Goal: Information Seeking & Learning: Find contact information

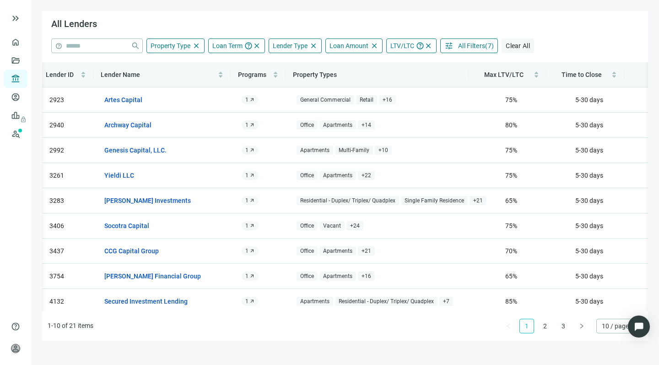
scroll to position [0, 4]
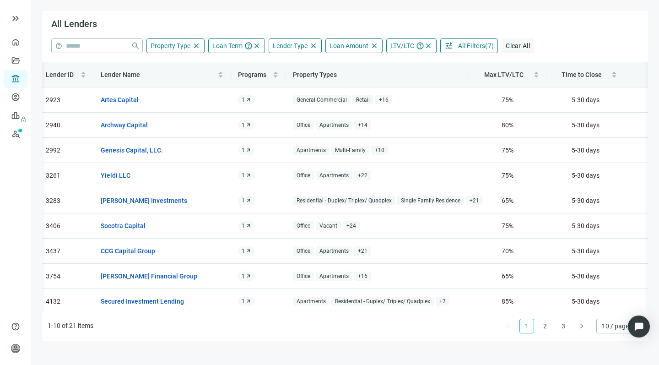
click at [519, 44] on span "Clear All" at bounding box center [518, 45] width 24 height 7
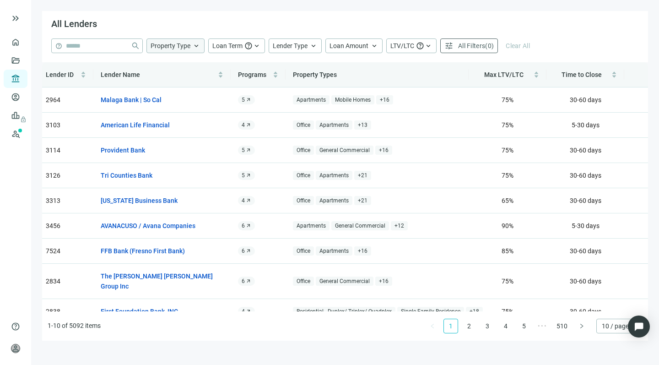
click at [177, 45] on span "Property Type" at bounding box center [171, 45] width 40 height 7
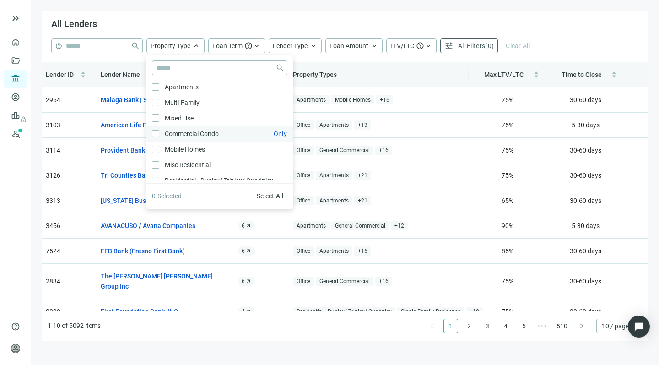
scroll to position [206, 0]
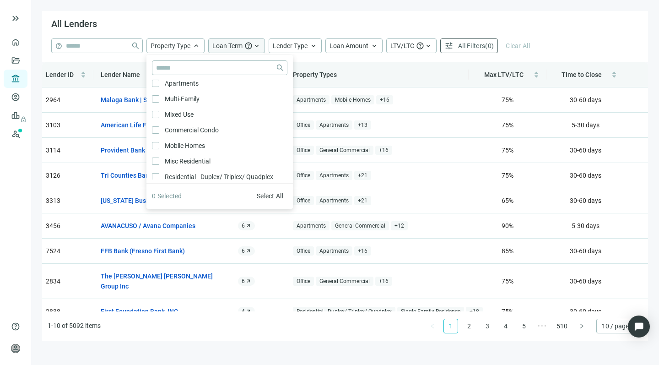
click at [255, 44] on span "keyboard_arrow_up" at bounding box center [257, 46] width 8 height 8
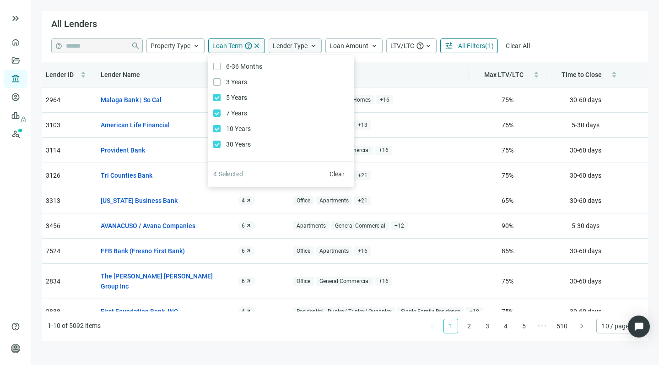
click at [307, 48] on span "Lender Type" at bounding box center [290, 45] width 35 height 7
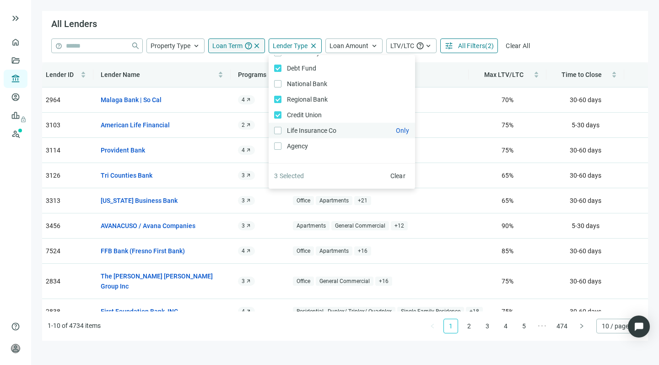
scroll to position [14, 0]
click at [371, 46] on span "keyboard_arrow_up" at bounding box center [374, 46] width 8 height 8
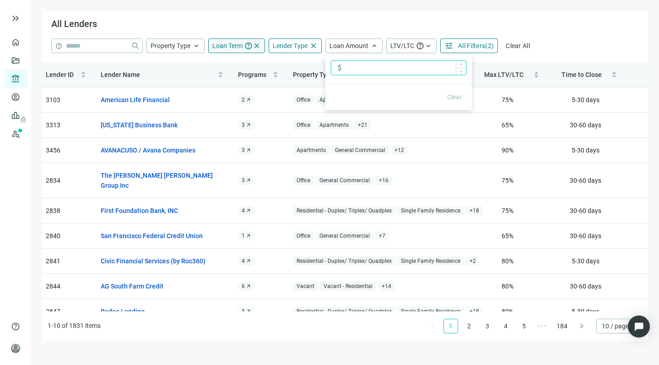
click at [357, 70] on input at bounding box center [406, 68] width 120 height 14
type input "**********"
click at [405, 46] on span "LTV/LTC" at bounding box center [403, 45] width 24 height 7
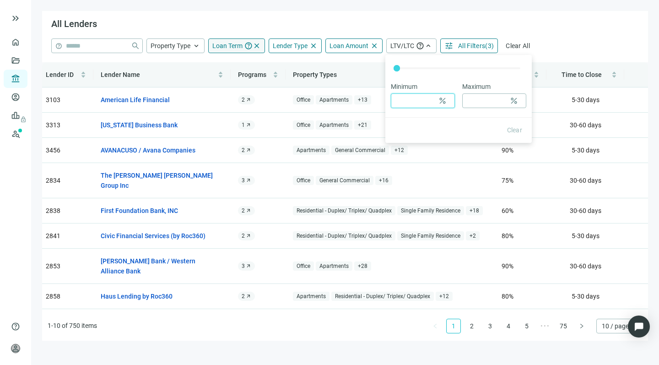
click at [418, 104] on input at bounding box center [414, 101] width 39 height 14
type input "*"
type input "**"
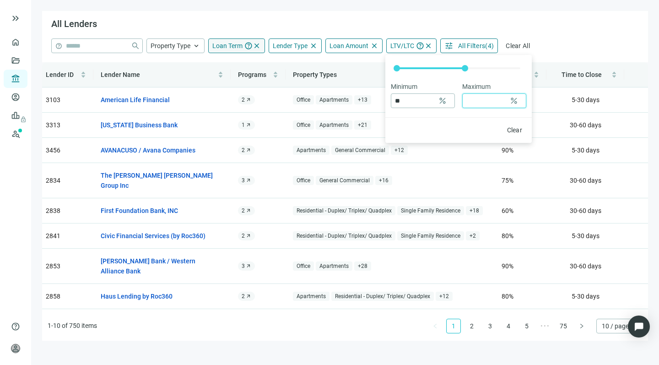
click at [473, 99] on input at bounding box center [486, 101] width 39 height 14
type input "**"
click at [559, 25] on div "All Lenders" at bounding box center [345, 24] width 606 height 27
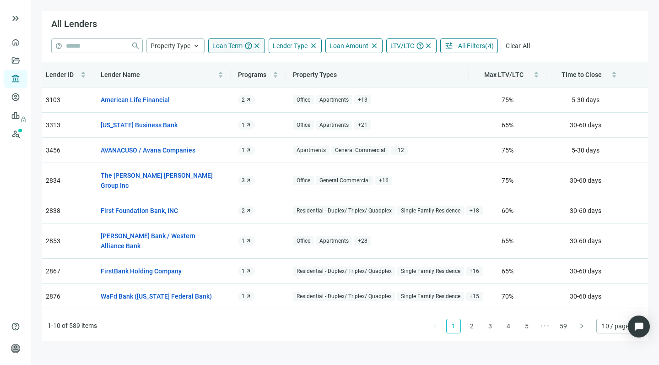
click at [462, 44] on span "All Filters" at bounding box center [471, 45] width 27 height 7
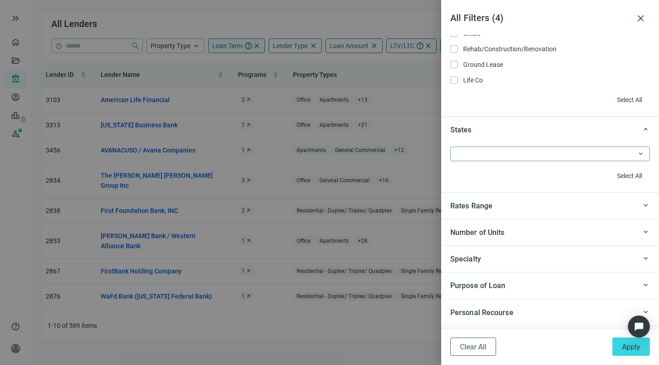
scroll to position [771, 0]
click at [474, 150] on div at bounding box center [545, 153] width 186 height 13
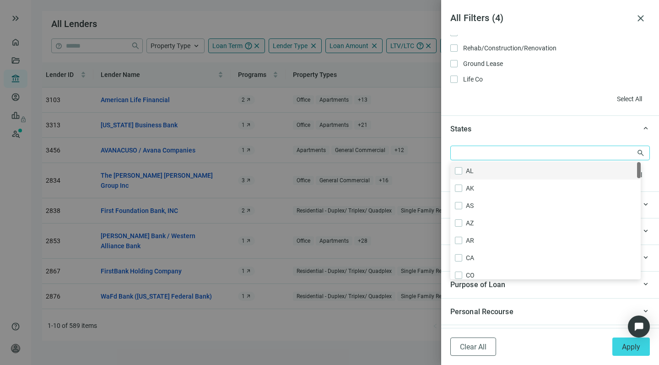
type input "*"
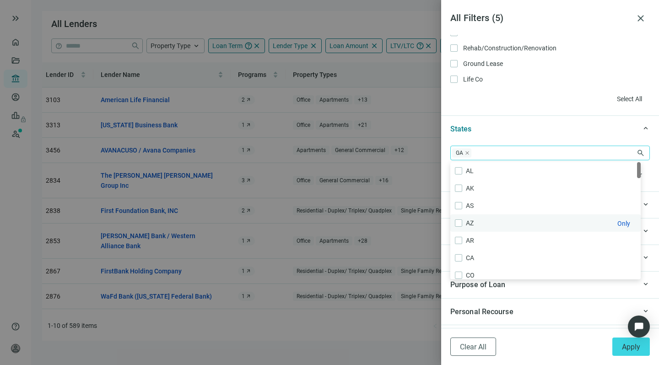
scroll to position [6, 0]
click at [510, 300] on div "keyboard_arrow_up Personal Recourse" at bounding box center [550, 311] width 218 height 27
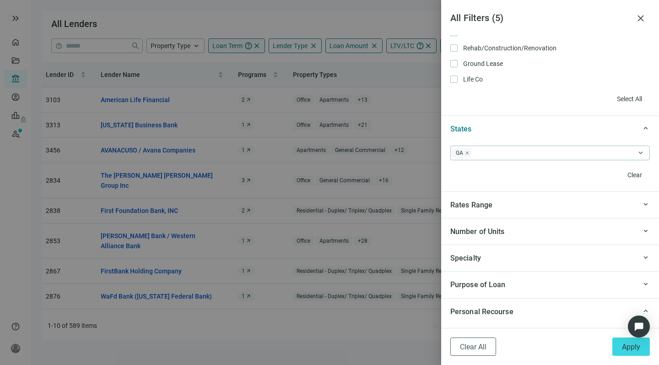
click at [474, 254] on span "Specialty" at bounding box center [465, 258] width 31 height 9
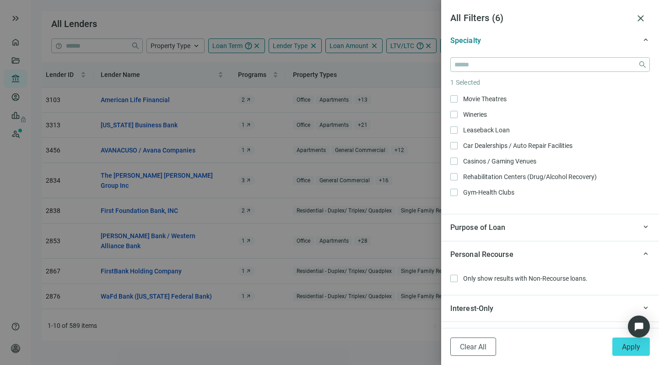
scroll to position [993, 0]
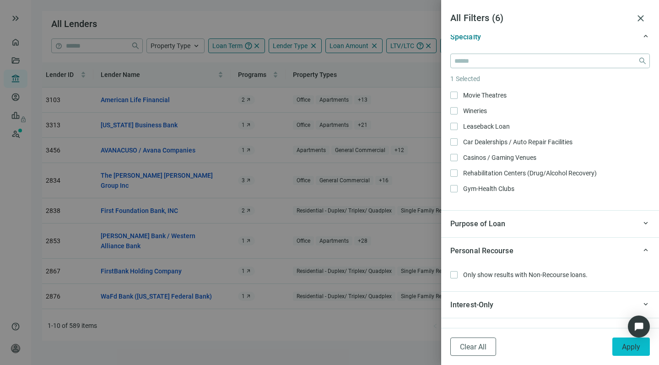
click at [633, 342] on span "Apply" at bounding box center [631, 346] width 18 height 9
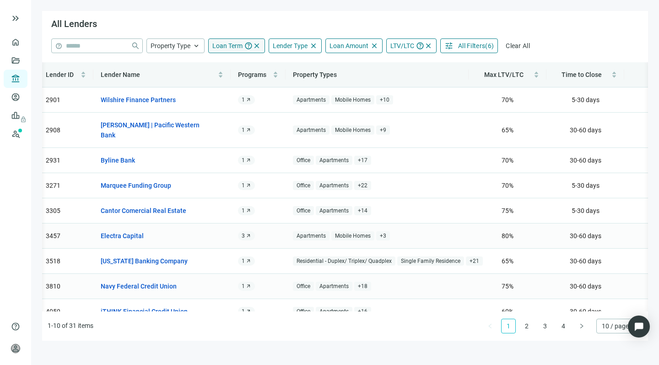
scroll to position [0, 4]
click at [131, 231] on link "Electra Capital" at bounding box center [122, 236] width 43 height 10
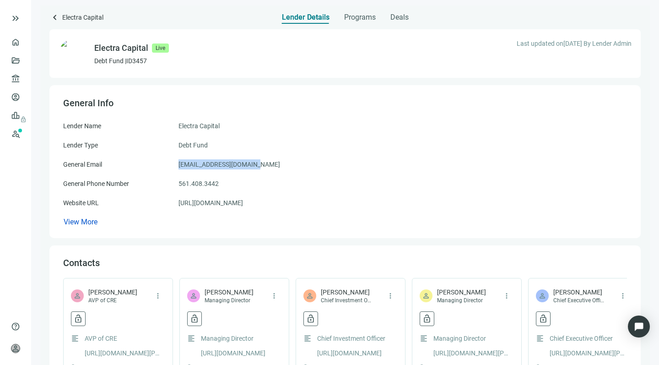
drag, startPoint x: 254, startPoint y: 164, endPoint x: 175, endPoint y: 161, distance: 78.8
click at [175, 161] on div "General Email [EMAIL_ADDRESS][DOMAIN_NAME]" at bounding box center [345, 164] width 564 height 10
copy div "[EMAIL_ADDRESS][DOMAIN_NAME]"
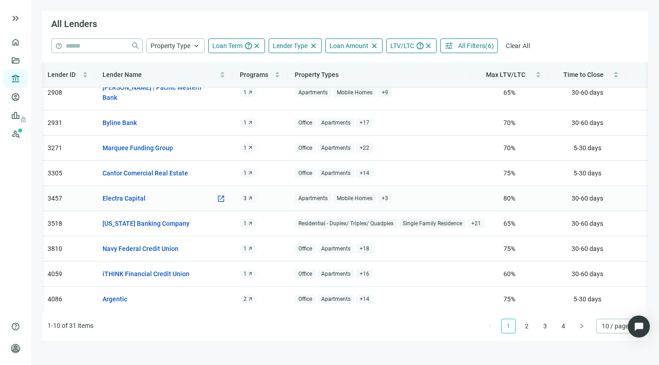
scroll to position [37, 2]
click at [150, 269] on link "iTHINK Financial Credit Union" at bounding box center [146, 274] width 87 height 10
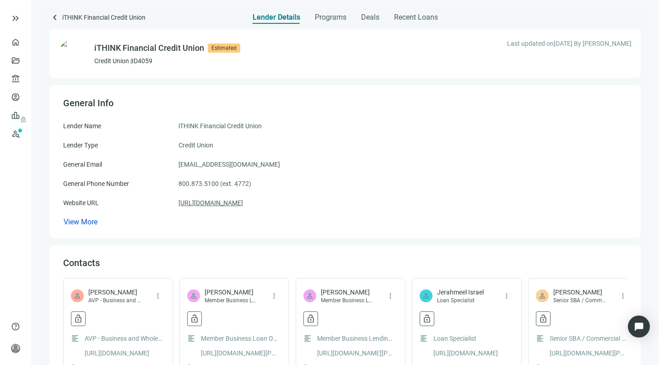
click at [204, 204] on link "[URL][DOMAIN_NAME]" at bounding box center [211, 203] width 65 height 10
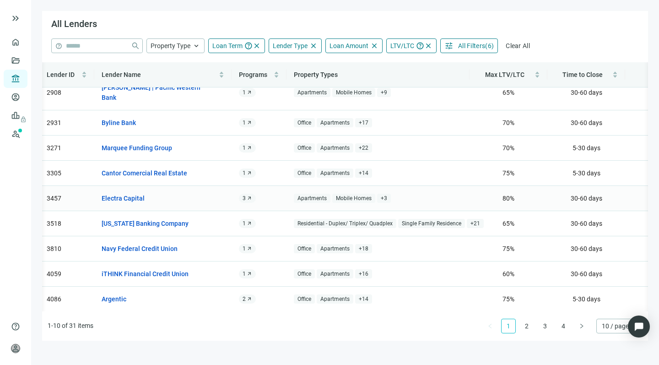
scroll to position [37, 3]
click at [115, 294] on link "Argentic" at bounding box center [114, 299] width 25 height 10
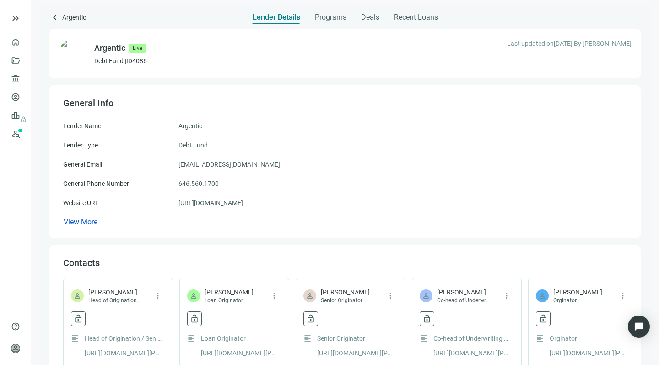
click at [214, 201] on link "[URL][DOMAIN_NAME]" at bounding box center [211, 203] width 65 height 10
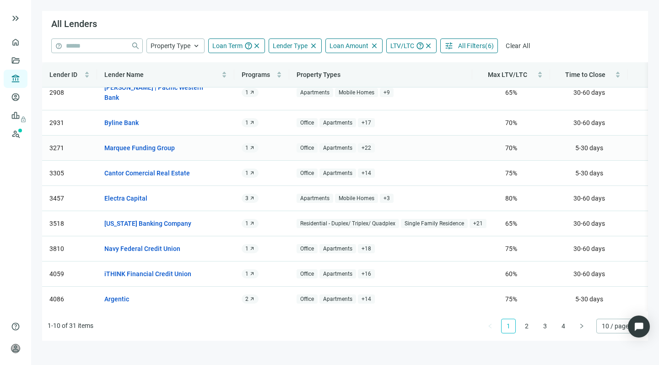
scroll to position [37, 0]
click at [528, 327] on link "2" at bounding box center [527, 326] width 14 height 14
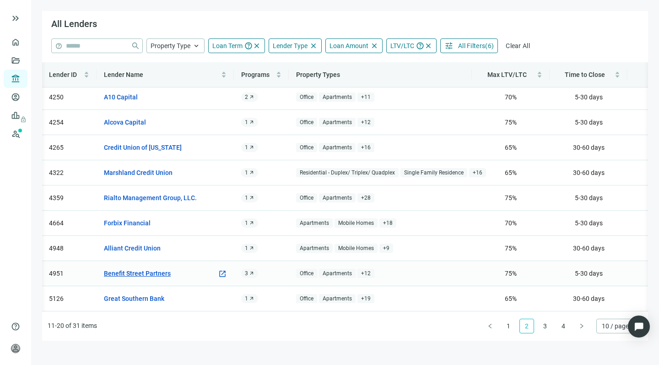
scroll to position [0, 0]
click at [140, 243] on link "Alliant Credit Union" at bounding box center [132, 248] width 57 height 10
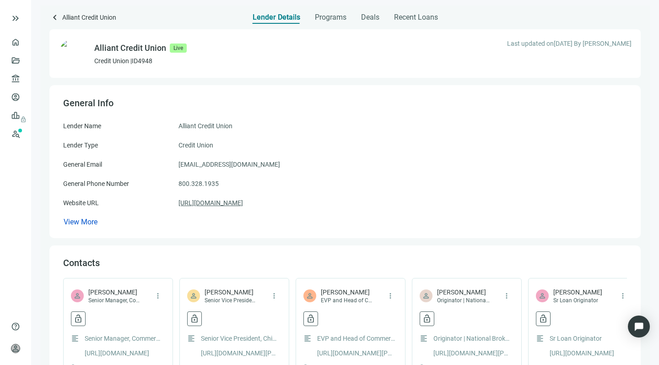
click at [226, 201] on link "[URL][DOMAIN_NAME]" at bounding box center [211, 203] width 65 height 10
drag, startPoint x: 295, startPoint y: 163, endPoint x: 173, endPoint y: 165, distance: 122.7
click at [173, 165] on div "General Email [EMAIL_ADDRESS][DOMAIN_NAME]" at bounding box center [345, 164] width 564 height 10
copy div "[EMAIL_ADDRESS][DOMAIN_NAME]"
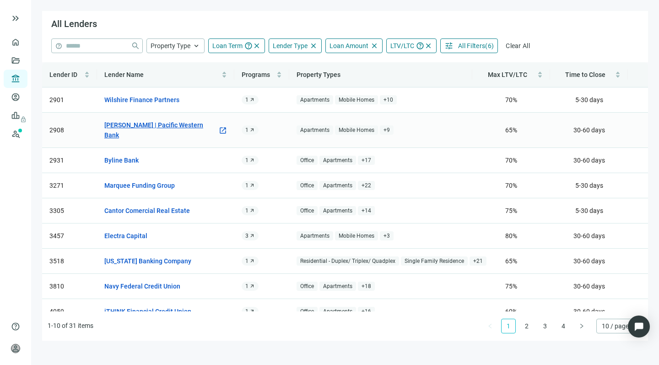
click at [168, 124] on link "[PERSON_NAME] | Pacific Western Bank" at bounding box center [161, 130] width 114 height 20
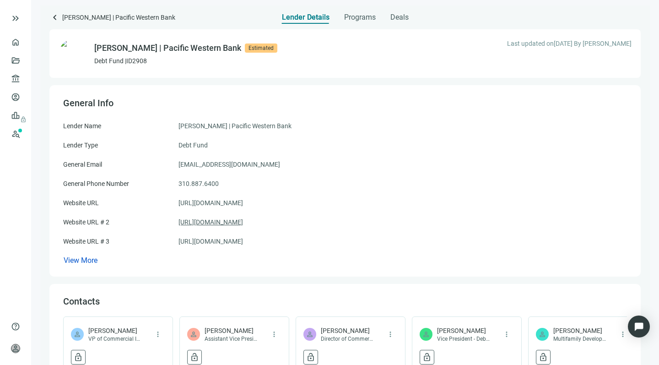
click at [229, 221] on link "[URL][DOMAIN_NAME]" at bounding box center [211, 222] width 65 height 10
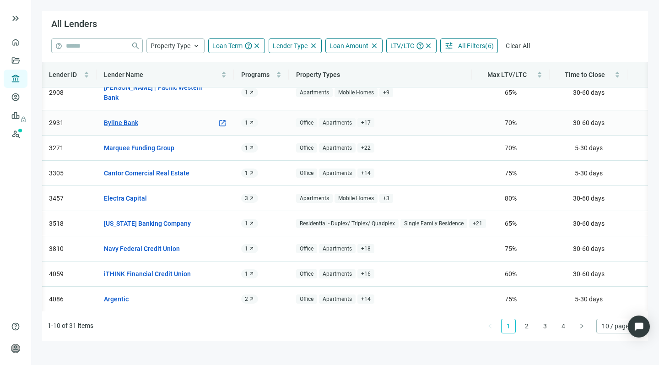
scroll to position [37, 0]
click at [526, 323] on link "2" at bounding box center [527, 326] width 14 height 14
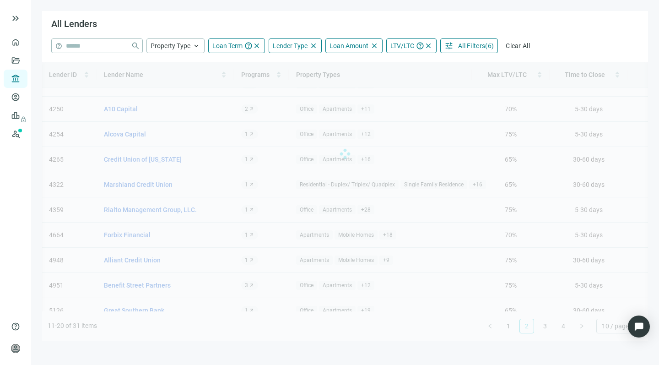
scroll to position [0, 0]
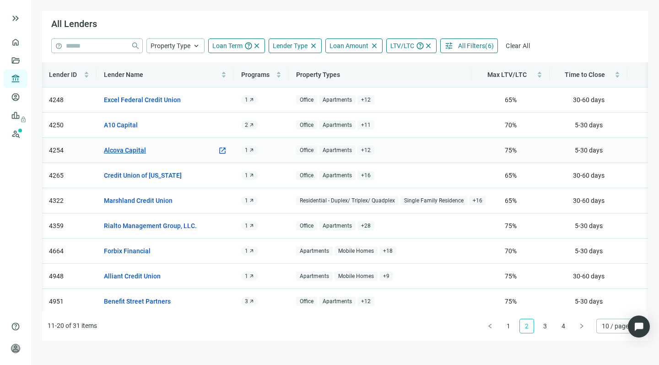
click at [132, 152] on link "Alcova Capital" at bounding box center [125, 150] width 42 height 10
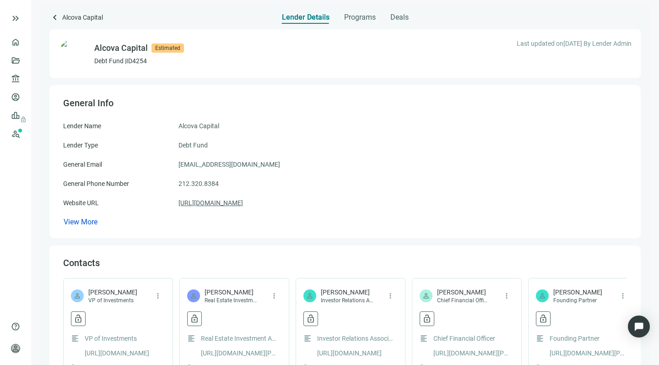
click at [212, 202] on link "[URL][DOMAIN_NAME]" at bounding box center [211, 203] width 65 height 10
click at [54, 16] on span "keyboard_arrow_left" at bounding box center [54, 17] width 11 height 11
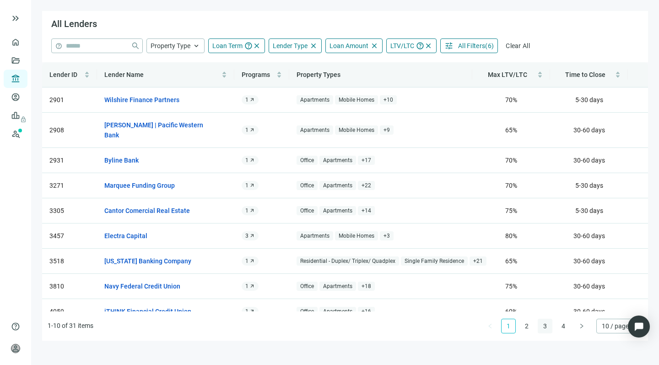
click at [542, 326] on link "3" at bounding box center [545, 326] width 14 height 14
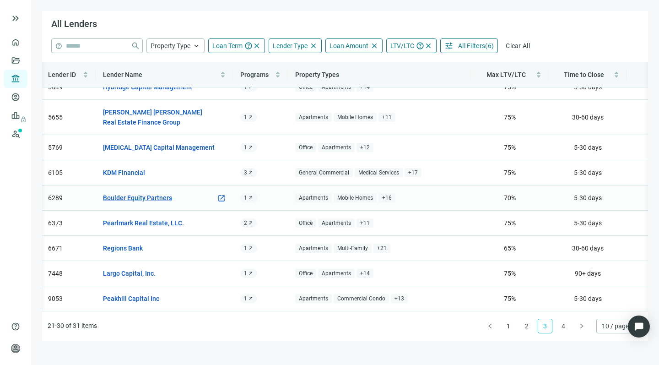
scroll to position [47, 1]
click at [136, 293] on link "Peakhill Capital Inc" at bounding box center [131, 298] width 56 height 10
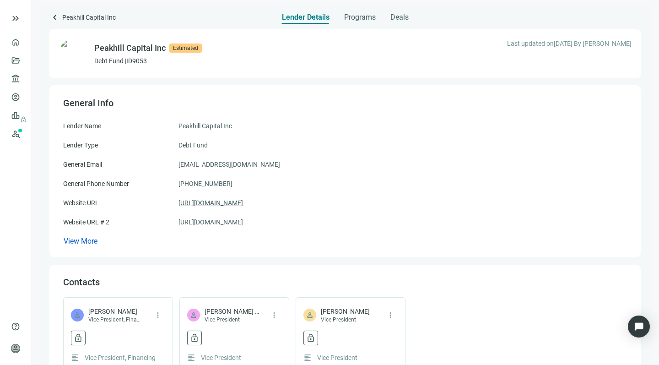
click at [220, 202] on link "[URL][DOMAIN_NAME]" at bounding box center [211, 203] width 65 height 10
click at [56, 14] on span "keyboard_arrow_left" at bounding box center [54, 17] width 11 height 11
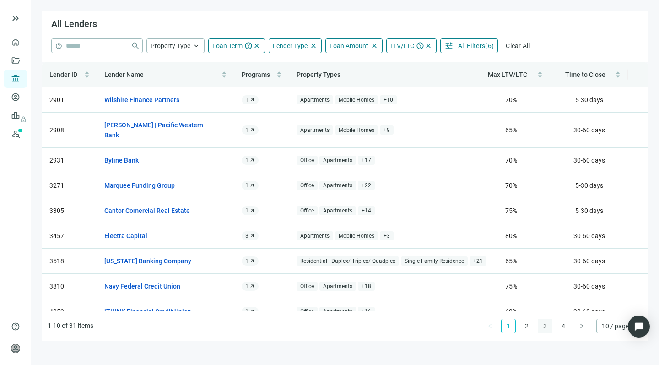
click at [542, 324] on link "3" at bounding box center [545, 326] width 14 height 14
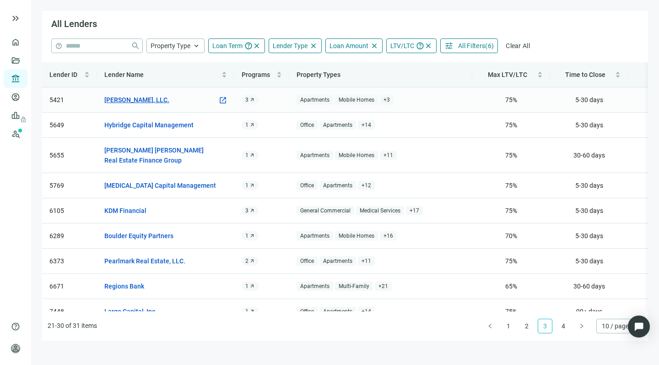
click at [132, 98] on link "[PERSON_NAME], LLC." at bounding box center [136, 100] width 65 height 10
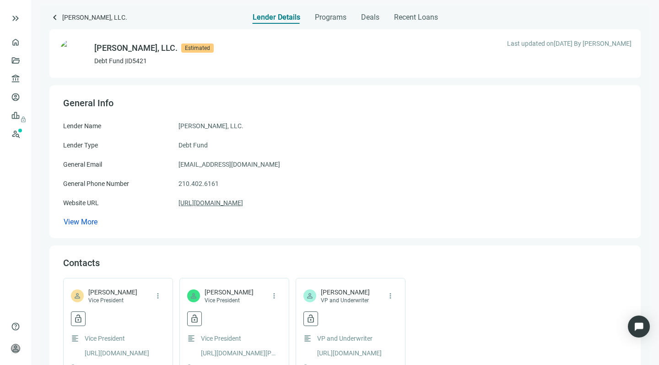
click at [212, 200] on link "[URL][DOMAIN_NAME]" at bounding box center [211, 203] width 65 height 10
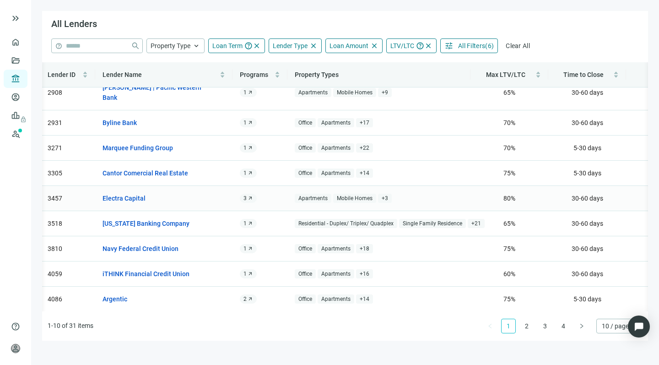
scroll to position [37, 2]
click at [162, 219] on link "[US_STATE] Banking Company" at bounding box center [146, 224] width 87 height 10
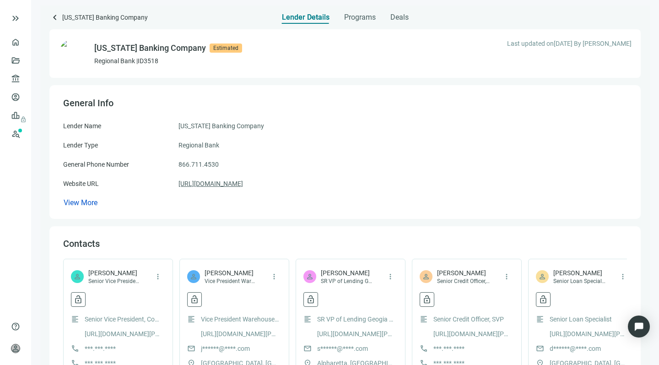
click at [228, 184] on link "[URL][DOMAIN_NAME]" at bounding box center [211, 184] width 65 height 10
click at [55, 17] on span "keyboard_arrow_left" at bounding box center [54, 17] width 11 height 11
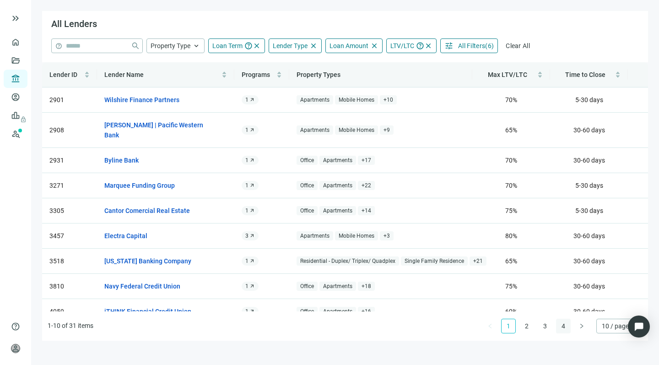
click at [562, 326] on link "4" at bounding box center [564, 326] width 14 height 14
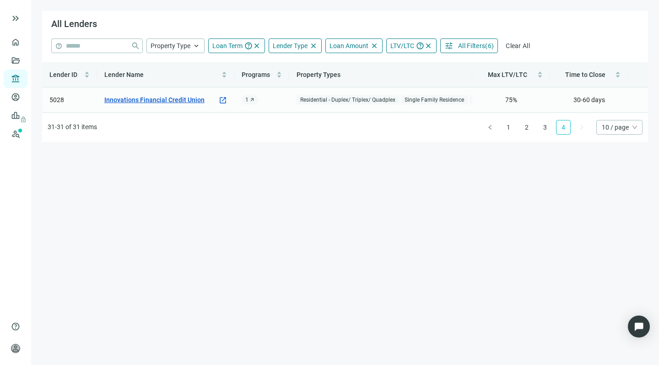
click at [146, 100] on link "Innovations Financial Credit Union" at bounding box center [154, 100] width 100 height 10
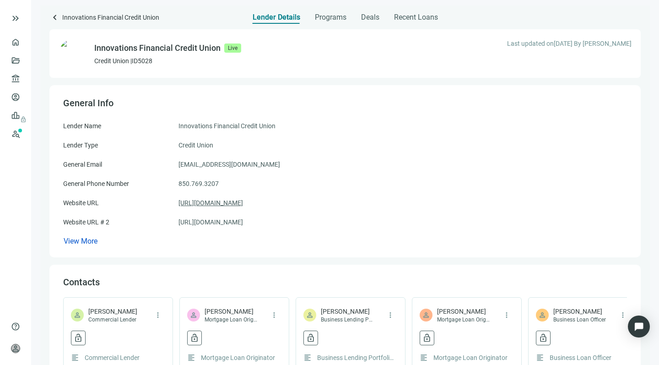
click at [220, 202] on link "[URL][DOMAIN_NAME]" at bounding box center [211, 203] width 65 height 10
click at [217, 221] on link "[URL][DOMAIN_NAME]" at bounding box center [211, 222] width 65 height 10
click at [53, 17] on span "keyboard_arrow_left" at bounding box center [54, 17] width 11 height 11
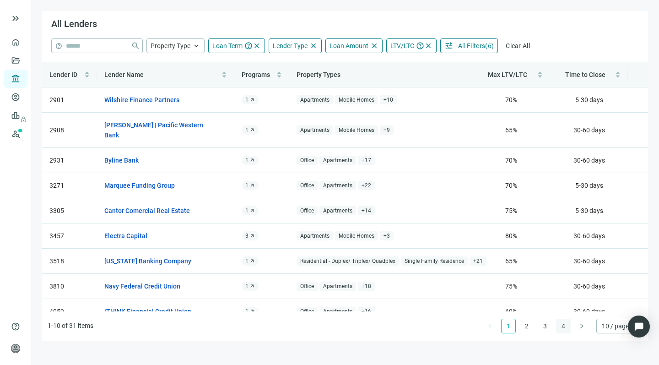
click at [563, 325] on link "4" at bounding box center [564, 326] width 14 height 14
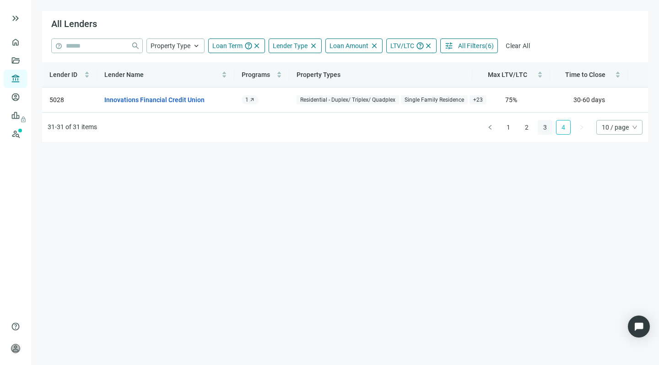
click at [542, 134] on link "3" at bounding box center [545, 127] width 14 height 14
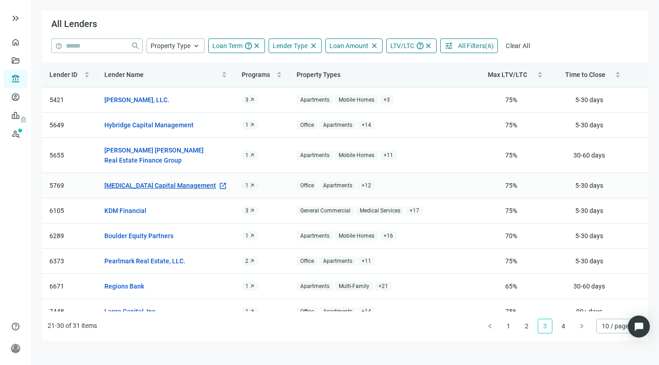
click at [142, 185] on link "[MEDICAL_DATA] Capital Management" at bounding box center [160, 185] width 112 height 10
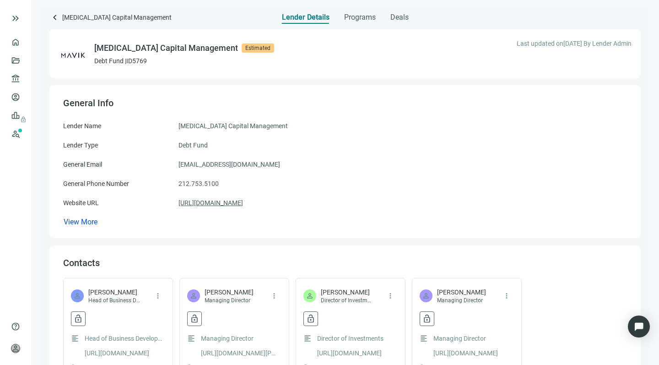
click at [233, 204] on link "[URL][DOMAIN_NAME]" at bounding box center [211, 203] width 65 height 10
drag, startPoint x: 240, startPoint y: 164, endPoint x: 177, endPoint y: 162, distance: 63.2
click at [177, 162] on div "General Email [EMAIL_ADDRESS][DOMAIN_NAME]" at bounding box center [345, 164] width 564 height 10
copy div "[EMAIL_ADDRESS][DOMAIN_NAME]"
click at [53, 15] on span "keyboard_arrow_left" at bounding box center [54, 17] width 11 height 11
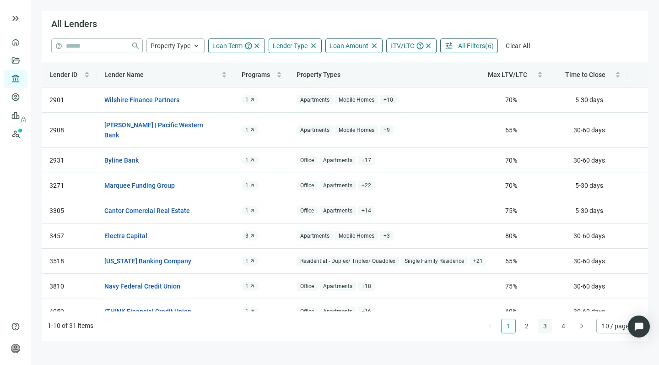
click at [546, 326] on link "3" at bounding box center [545, 326] width 14 height 14
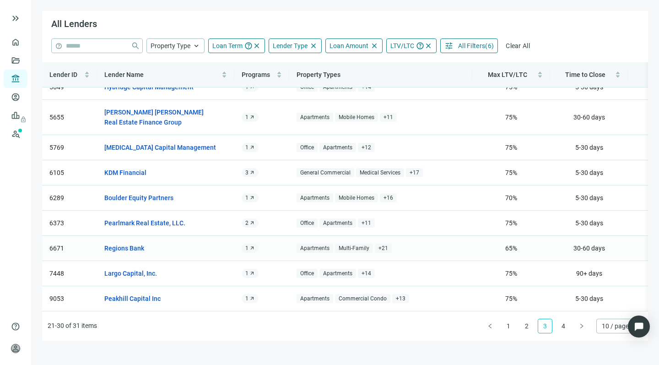
scroll to position [47, 0]
click at [131, 218] on link "Pearlmark Real Estate, LLC." at bounding box center [144, 223] width 81 height 10
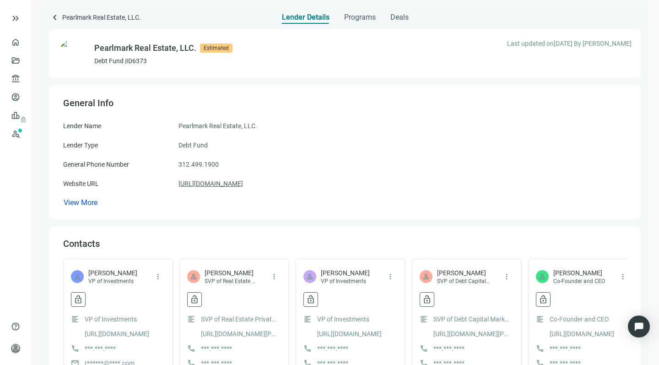
click at [215, 183] on link "[URL][DOMAIN_NAME]" at bounding box center [211, 184] width 65 height 10
click at [52, 16] on span "keyboard_arrow_left" at bounding box center [54, 17] width 11 height 11
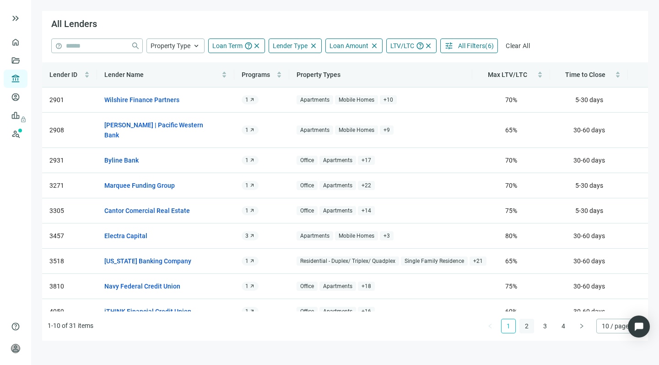
click at [526, 326] on link "2" at bounding box center [527, 326] width 14 height 14
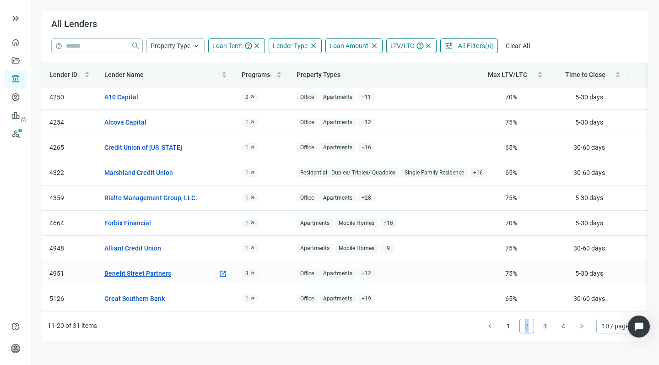
scroll to position [37, 0]
click at [154, 268] on link "Benefit Street Partners" at bounding box center [137, 273] width 67 height 10
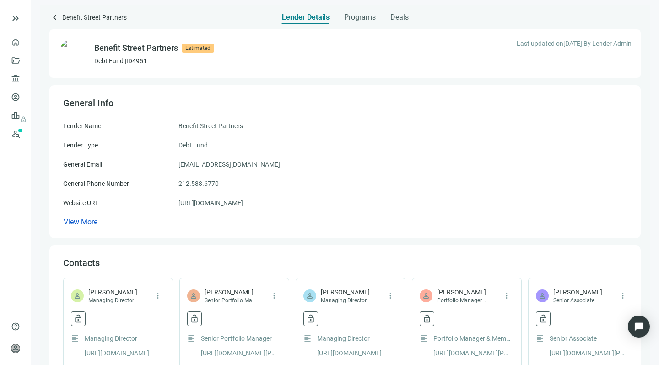
click at [228, 205] on link "[URL][DOMAIN_NAME]" at bounding box center [211, 203] width 65 height 10
click at [52, 16] on span "keyboard_arrow_left" at bounding box center [54, 17] width 11 height 11
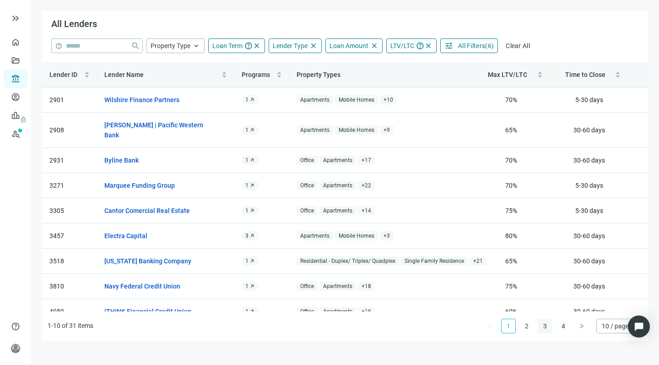
click at [544, 325] on link "3" at bounding box center [545, 326] width 14 height 14
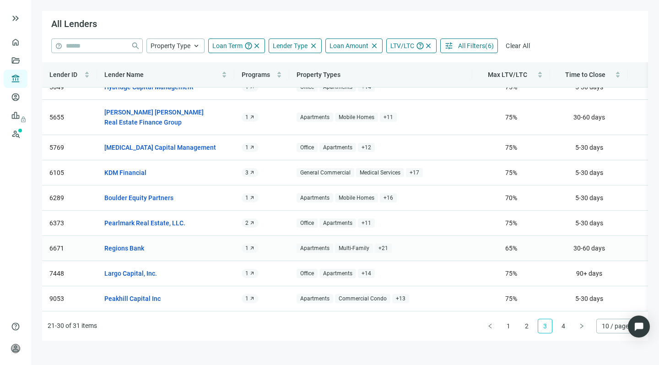
scroll to position [47, 0]
click at [124, 268] on link "Largo Capital, Inc." at bounding box center [130, 273] width 53 height 10
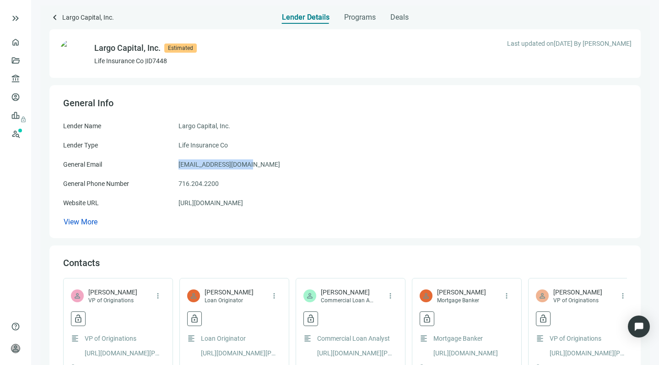
drag, startPoint x: 248, startPoint y: 164, endPoint x: 177, endPoint y: 165, distance: 71.4
click at [177, 165] on div "General Email [EMAIL_ADDRESS][DOMAIN_NAME]" at bounding box center [345, 164] width 564 height 10
copy div "[EMAIL_ADDRESS][DOMAIN_NAME]"
click at [53, 18] on span "keyboard_arrow_left" at bounding box center [54, 17] width 11 height 11
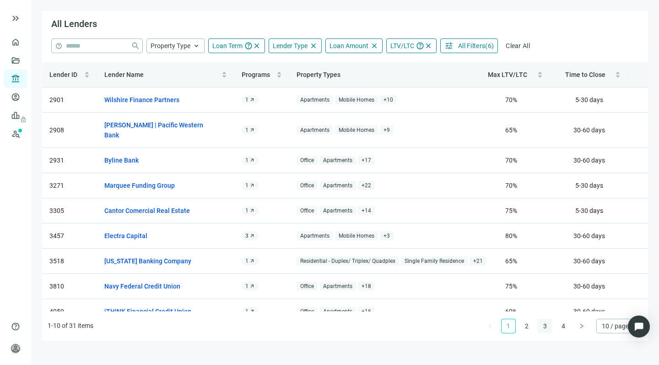
click at [543, 324] on link "3" at bounding box center [545, 326] width 14 height 14
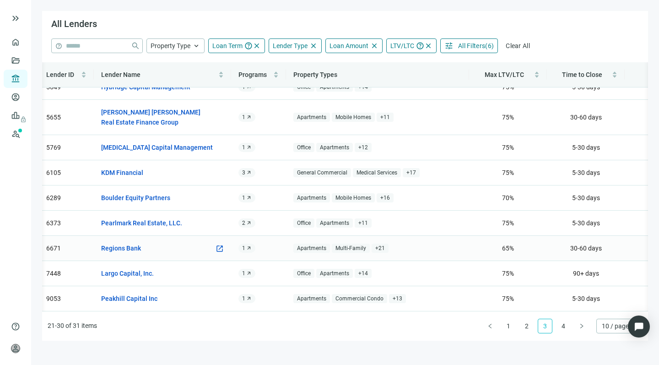
scroll to position [47, 3]
click at [505, 328] on link "1" at bounding box center [509, 326] width 14 height 14
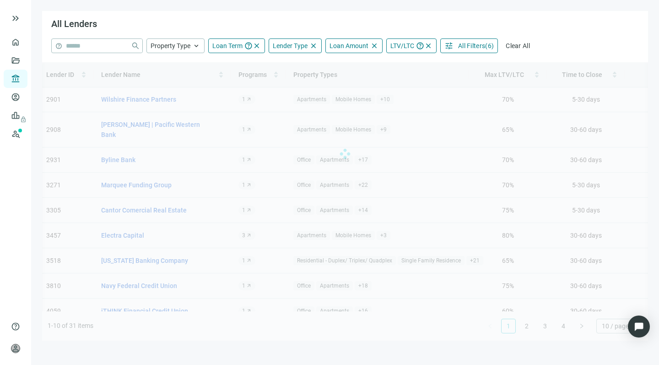
scroll to position [0, 3]
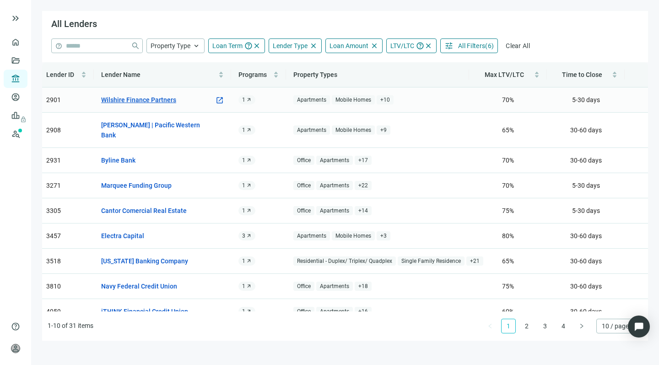
click at [131, 98] on link "Wilshire Finance Partners" at bounding box center [138, 100] width 75 height 10
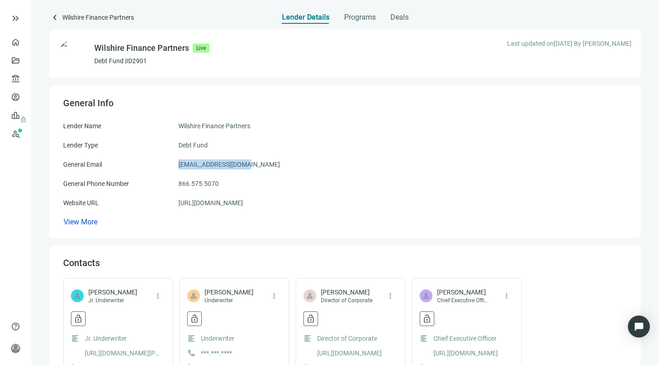
drag, startPoint x: 244, startPoint y: 163, endPoint x: 178, endPoint y: 163, distance: 66.4
click at [178, 163] on div "General Email [EMAIL_ADDRESS][DOMAIN_NAME]" at bounding box center [345, 164] width 564 height 10
copy div "[EMAIL_ADDRESS][DOMAIN_NAME]"
click at [52, 18] on span "keyboard_arrow_left" at bounding box center [54, 17] width 11 height 11
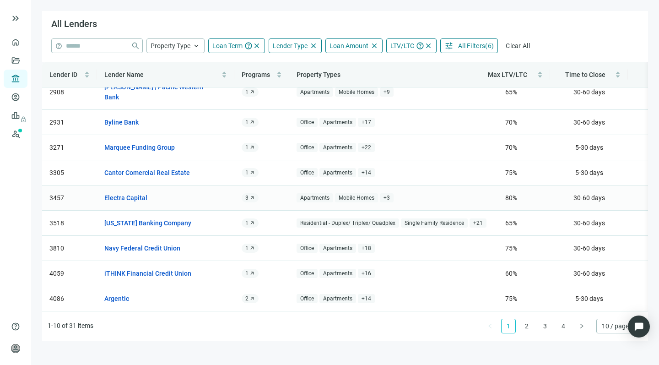
scroll to position [37, 0]
click at [524, 326] on link "2" at bounding box center [527, 326] width 14 height 14
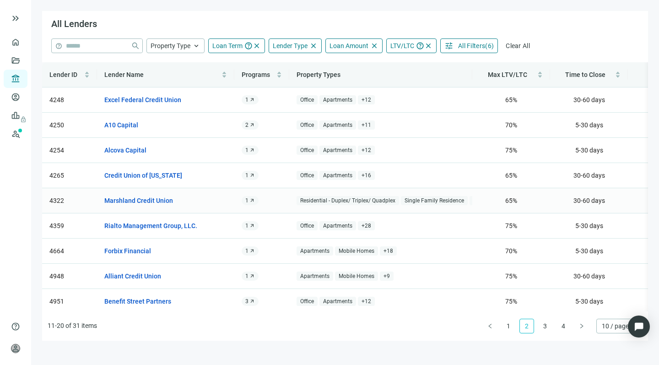
scroll to position [0, 0]
click at [121, 125] on link "A10 Capital" at bounding box center [121, 125] width 34 height 10
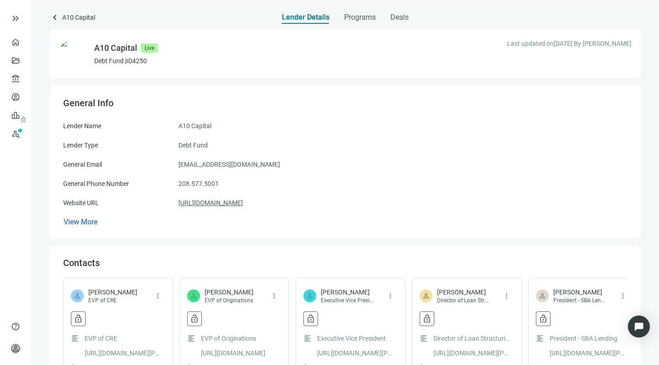
click at [210, 203] on link "[URL][DOMAIN_NAME]" at bounding box center [211, 203] width 65 height 10
